Goal: Find specific page/section: Find specific page/section

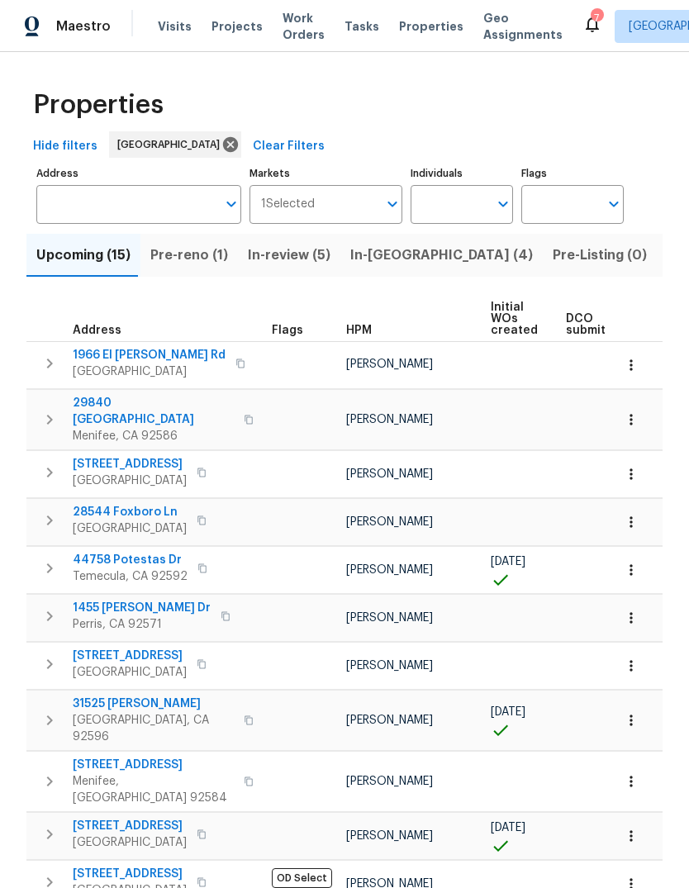
click at [667, 244] on span "Listed (23)" at bounding box center [702, 255] width 70 height 23
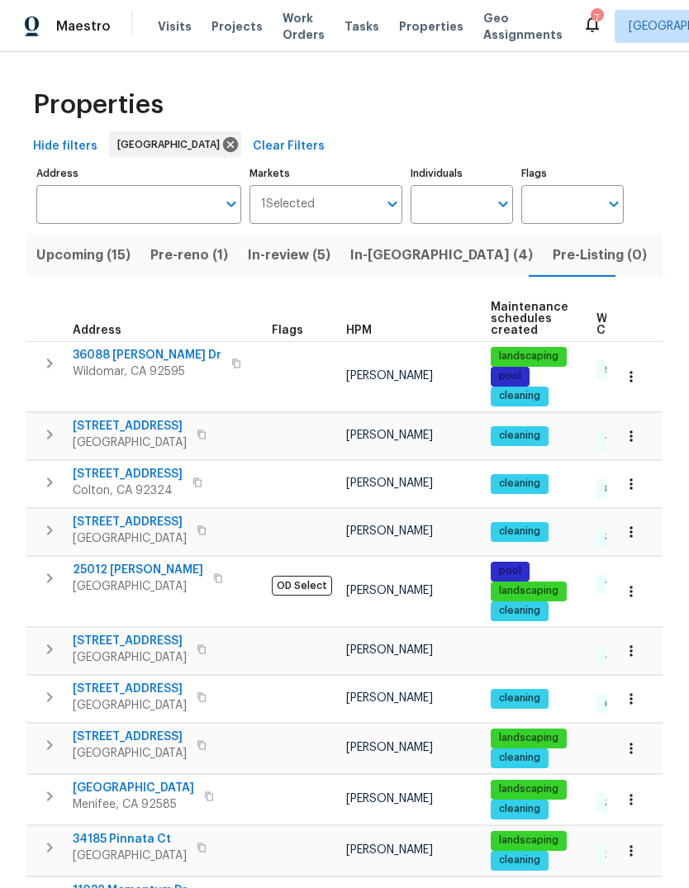
click at [459, 200] on input "Individuals" at bounding box center [450, 204] width 78 height 39
type input "[PERSON_NAME]"
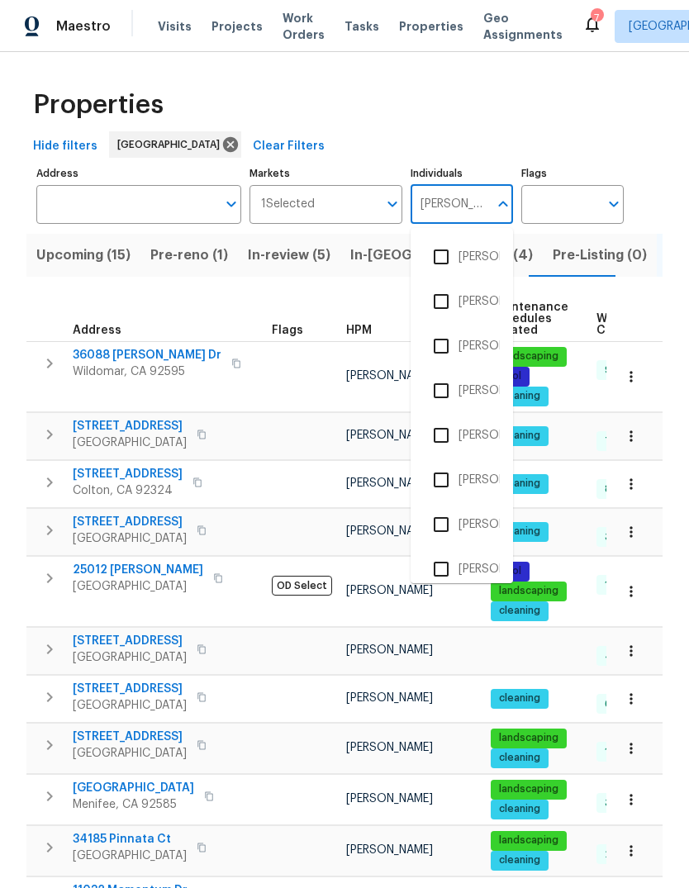
click at [457, 334] on input "checkbox" at bounding box center [441, 346] width 35 height 35
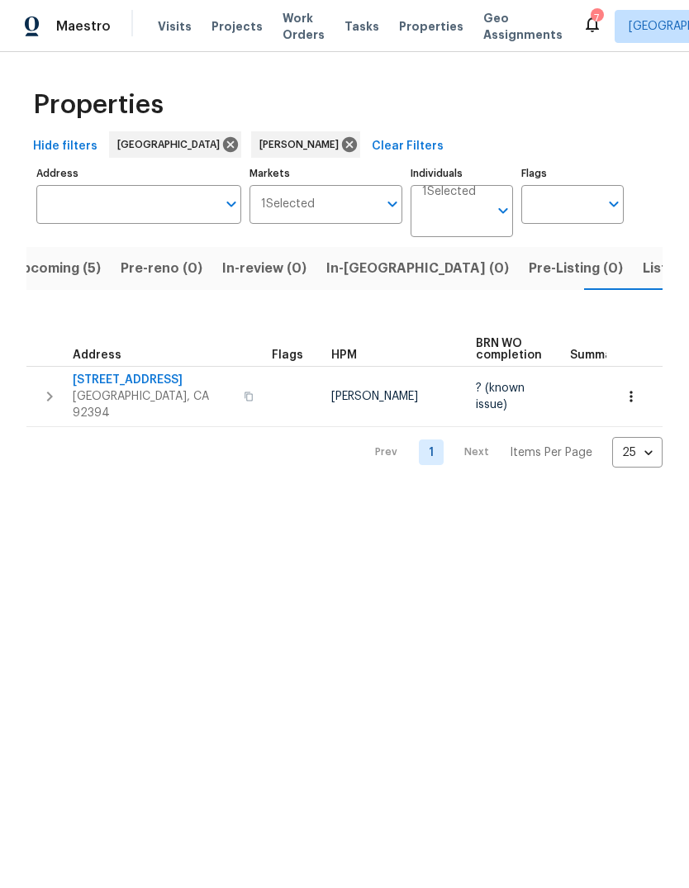
scroll to position [0, 25]
click at [528, 263] on span "Pre-Listing (0)" at bounding box center [575, 268] width 94 height 23
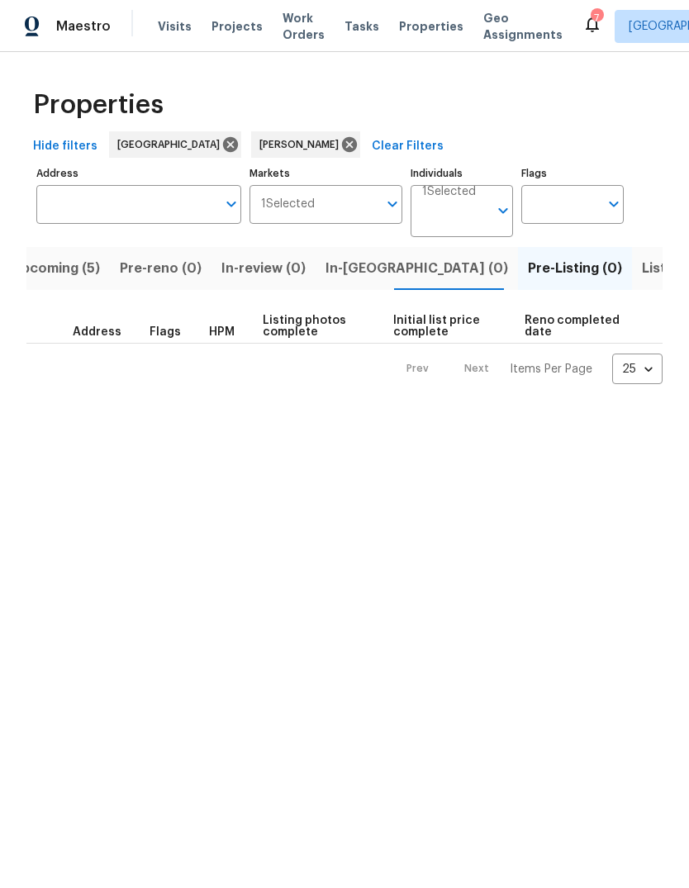
click at [642, 259] on span "Listed (5)" at bounding box center [673, 268] width 62 height 23
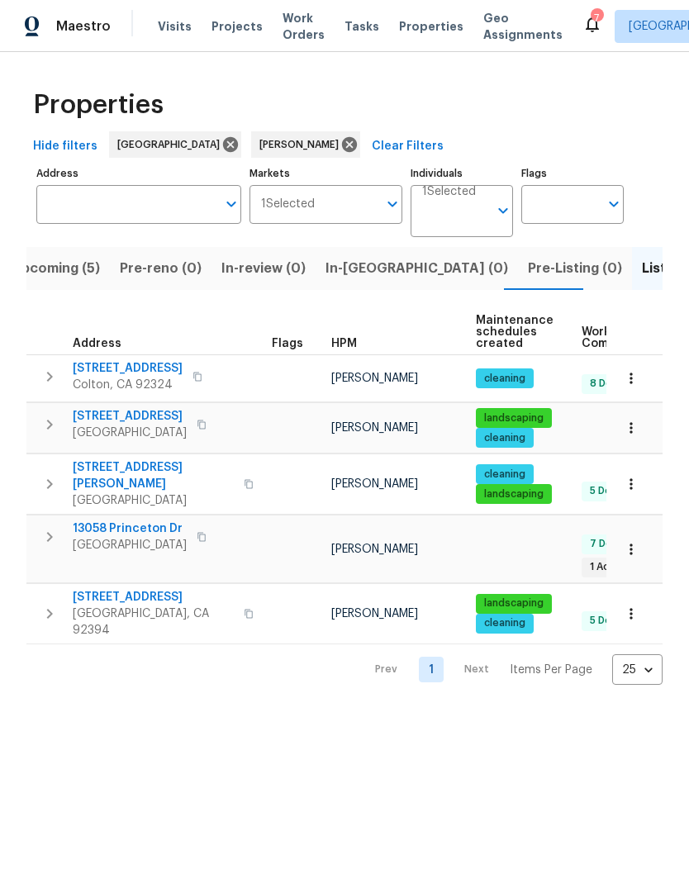
click at [80, 270] on span "Upcoming (5)" at bounding box center [56, 268] width 88 height 23
